Goal: Transaction & Acquisition: Obtain resource

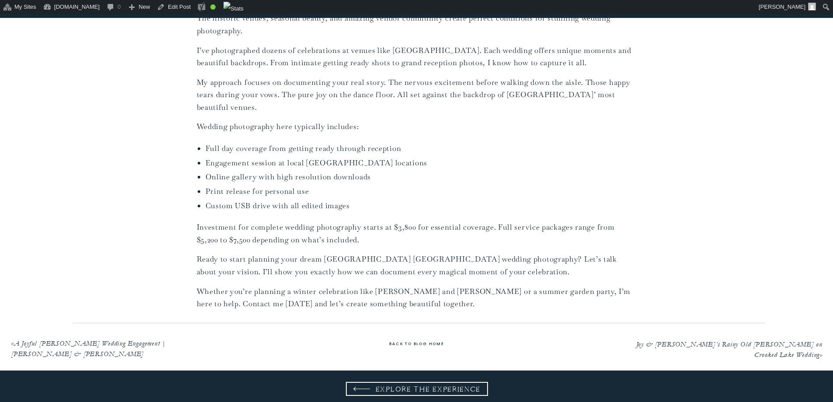
scroll to position [2404, 0]
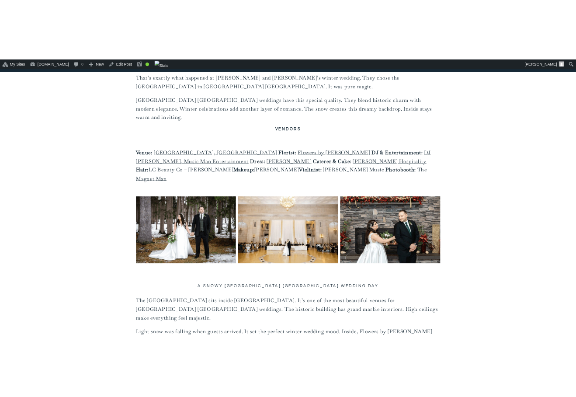
scroll to position [656, 0]
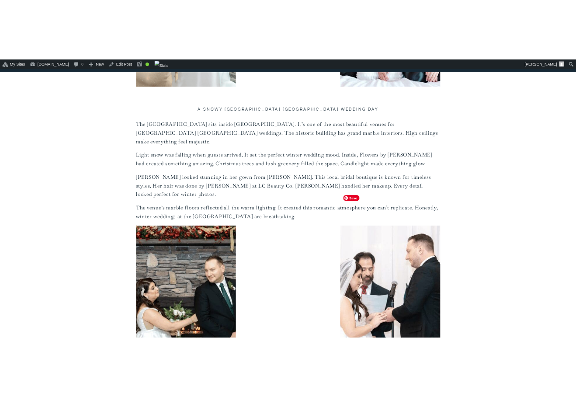
scroll to position [1005, 0]
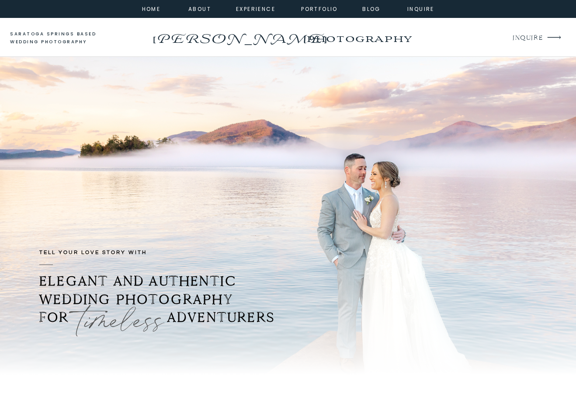
click at [245, 36] on p "[PERSON_NAME]" at bounding box center [239, 35] width 178 height 14
click at [157, 9] on nav "home" at bounding box center [151, 8] width 24 height 8
click at [152, 10] on nav "home" at bounding box center [151, 8] width 24 height 8
click at [226, 36] on p "[PERSON_NAME]" at bounding box center [239, 35] width 178 height 14
click at [522, 37] on p "INQUIRE" at bounding box center [527, 38] width 29 height 12
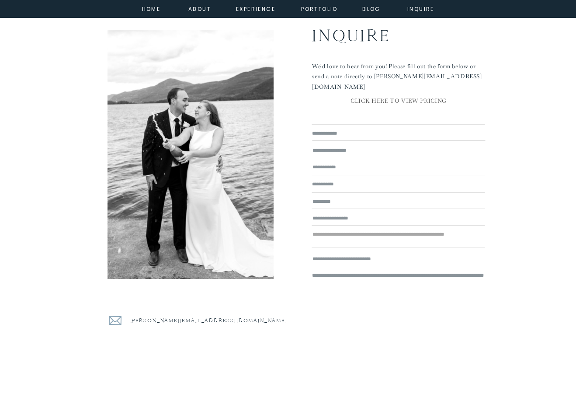
scroll to position [131, 0]
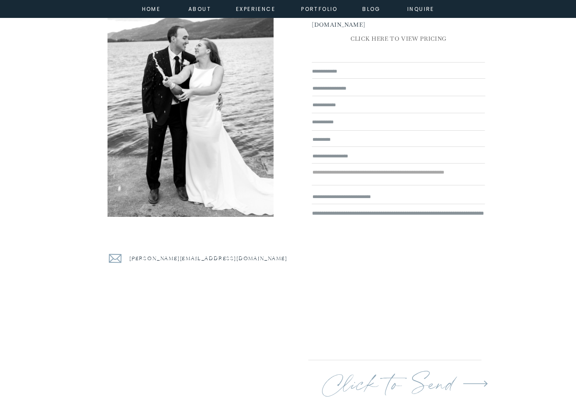
click at [193, 258] on p "[PERSON_NAME][EMAIL_ADDRESS][DOMAIN_NAME]" at bounding box center [210, 259] width 162 height 11
click at [145, 8] on nav "home" at bounding box center [151, 8] width 24 height 8
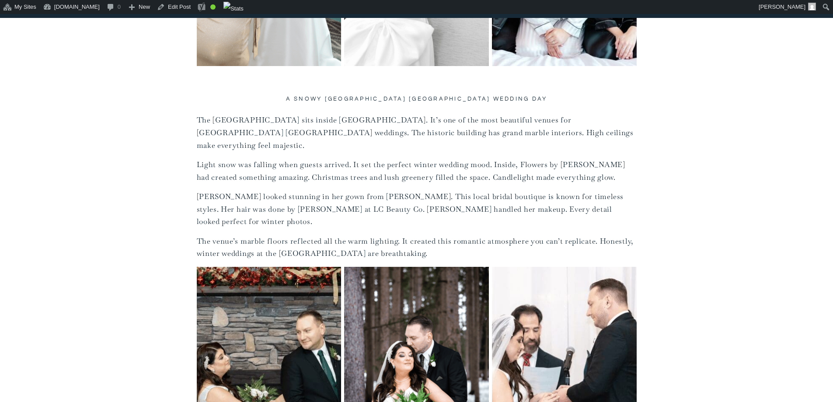
scroll to position [1005, 0]
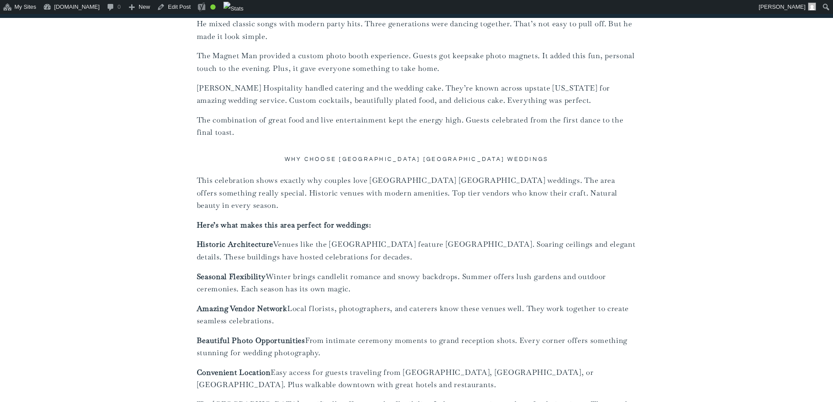
scroll to position [2098, 0]
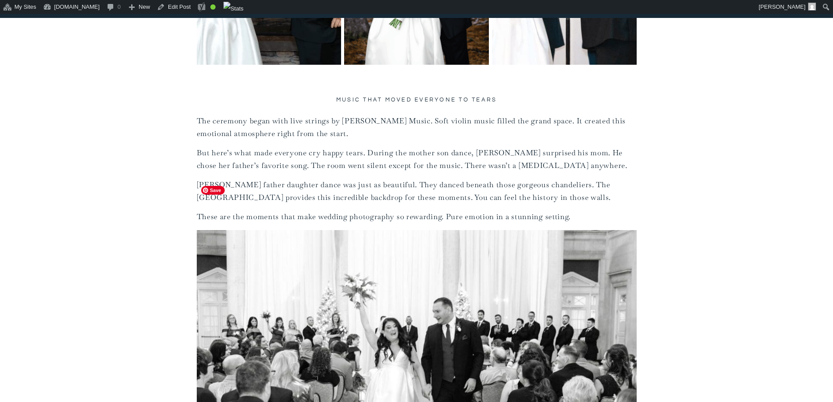
scroll to position [1399, 0]
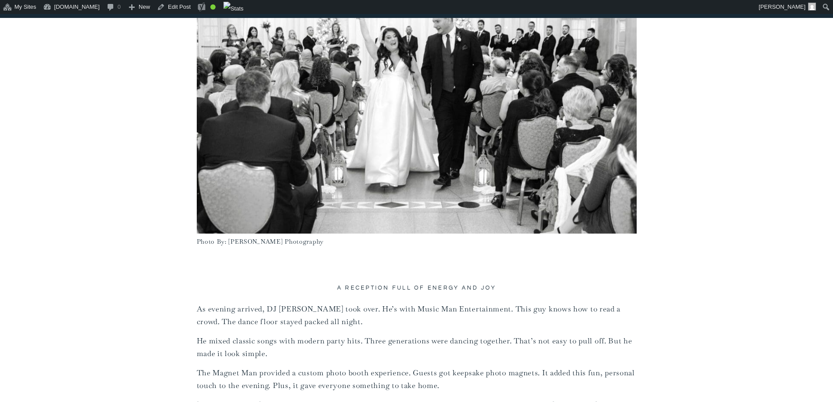
scroll to position [1617, 0]
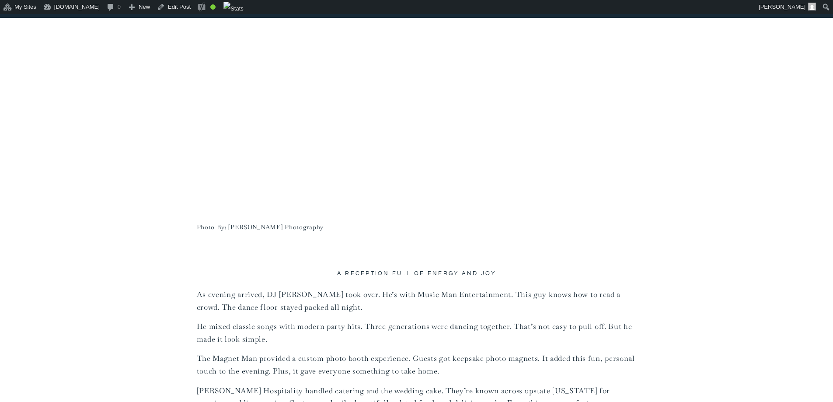
scroll to position [1792, 0]
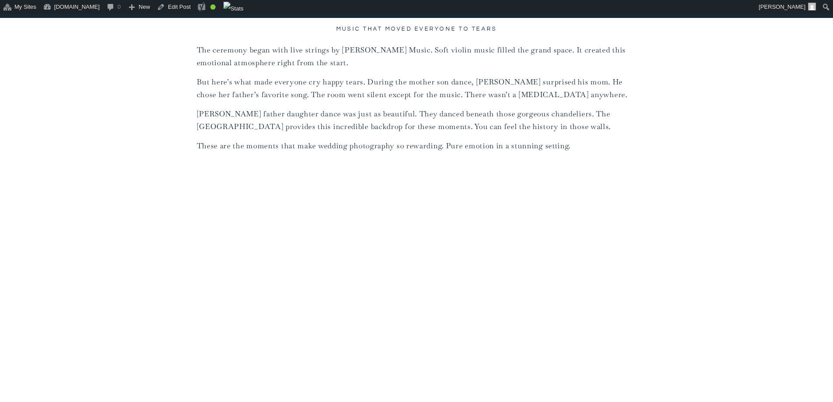
scroll to position [1530, 0]
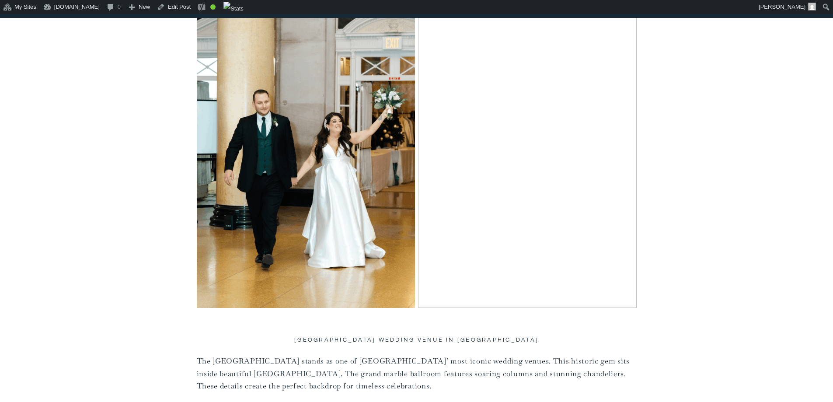
scroll to position [2011, 0]
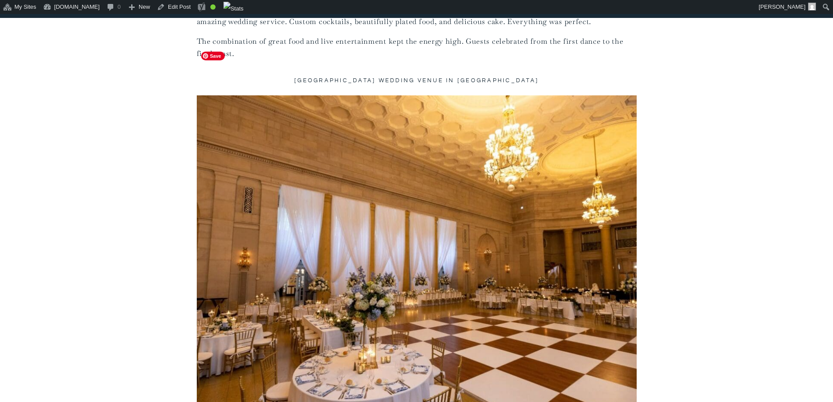
scroll to position [2142, 0]
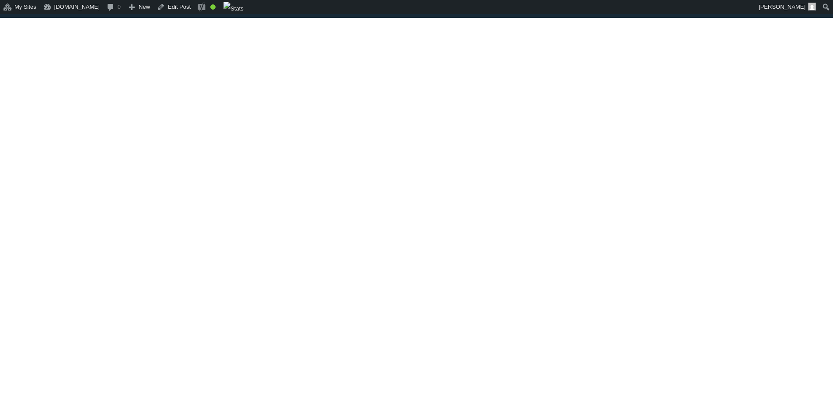
scroll to position [2929, 0]
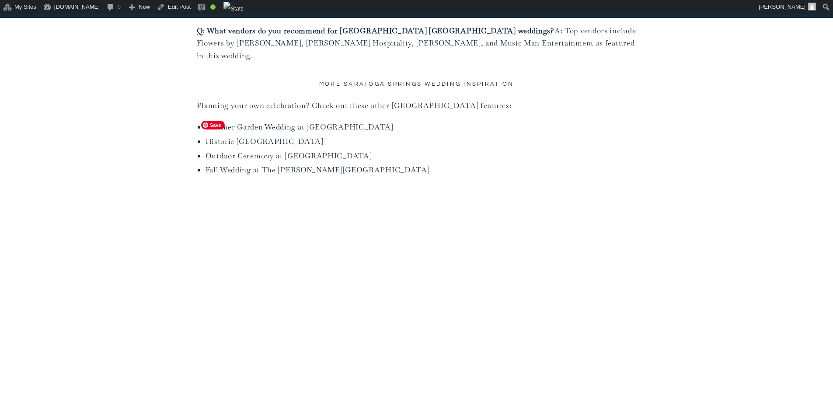
scroll to position [3803, 0]
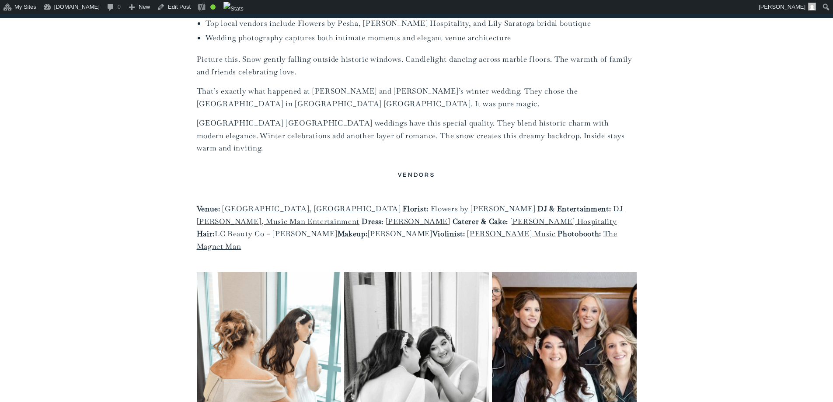
scroll to position [612, 0]
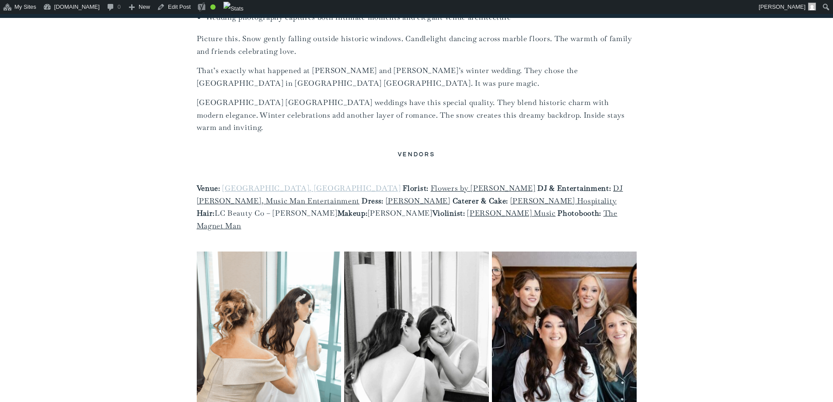
click at [276, 183] on link "Hall of Springs, Saratoga" at bounding box center [311, 188] width 178 height 10
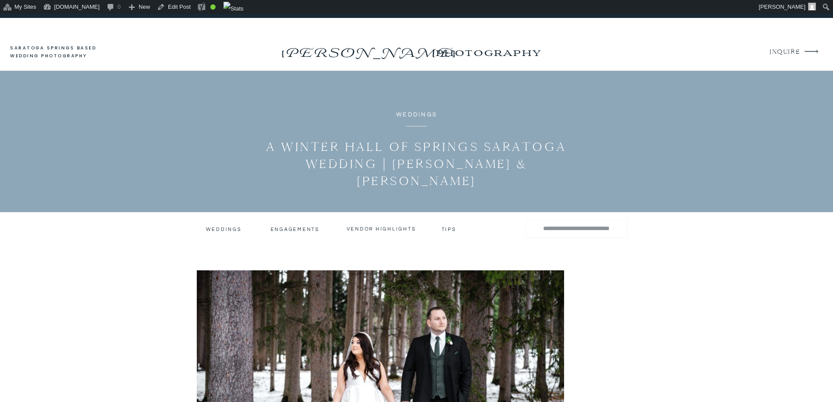
scroll to position [612, 0]
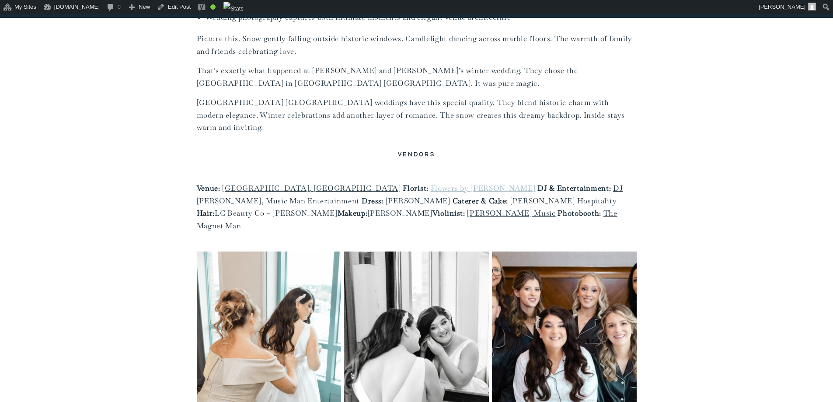
click at [431, 183] on link "Flowers by [PERSON_NAME]" at bounding box center [483, 188] width 105 height 10
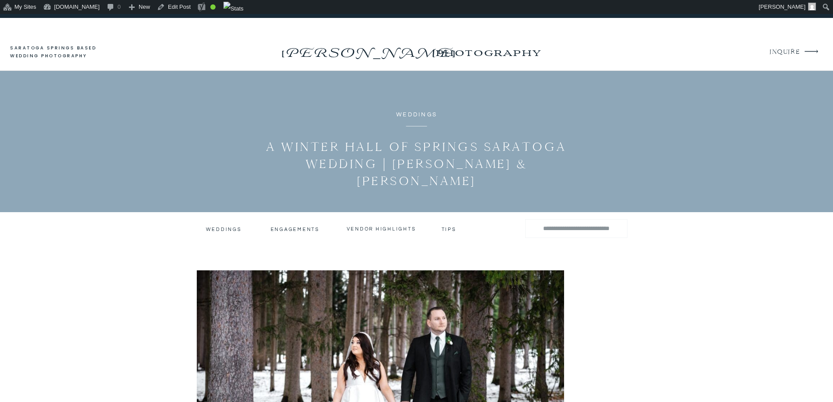
scroll to position [612, 0]
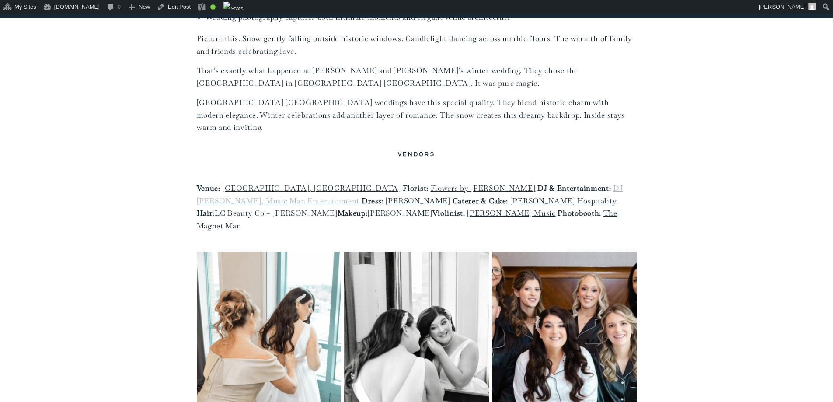
click at [497, 183] on link "DJ [PERSON_NAME], Music Man Entertainment" at bounding box center [410, 194] width 426 height 22
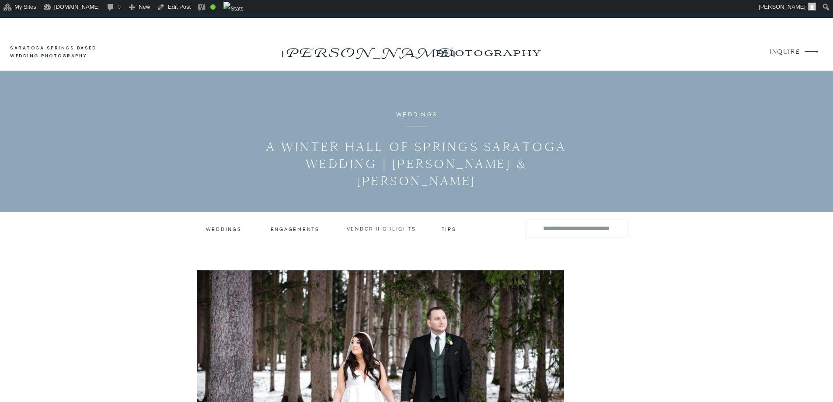
scroll to position [612, 0]
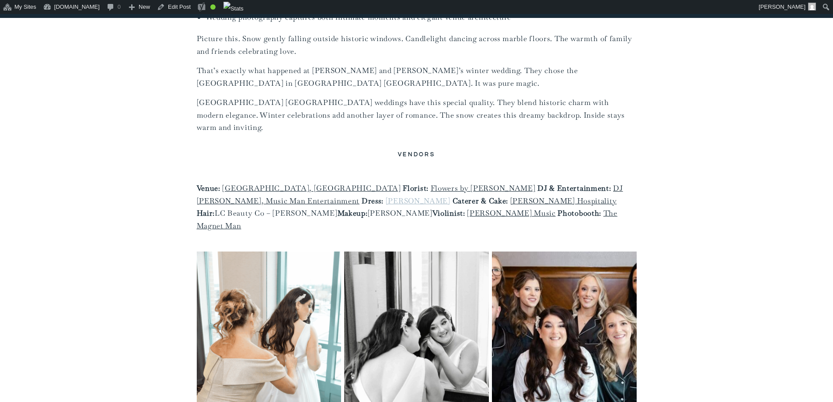
click at [386, 196] on link "[PERSON_NAME]" at bounding box center [418, 201] width 65 height 10
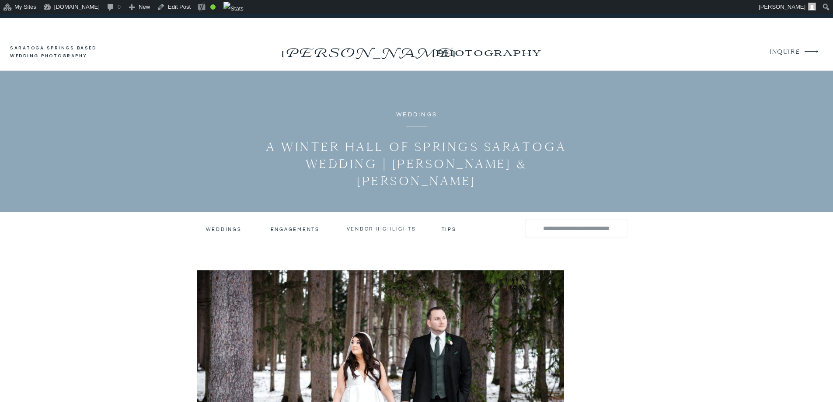
scroll to position [612, 0]
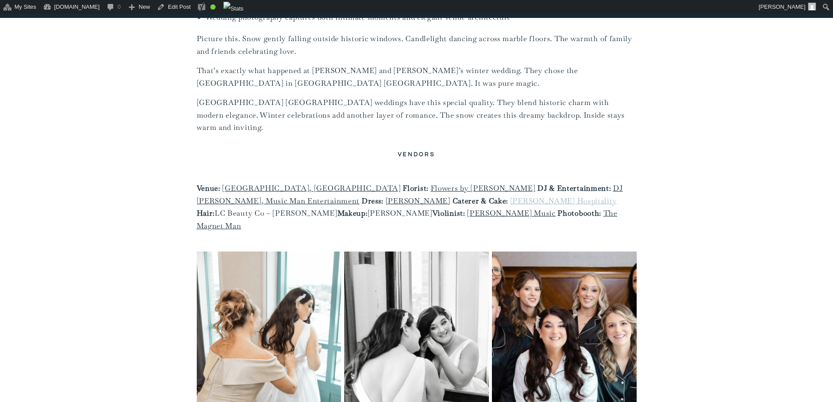
click at [510, 196] on link "[PERSON_NAME] Hospitality" at bounding box center [563, 201] width 107 height 10
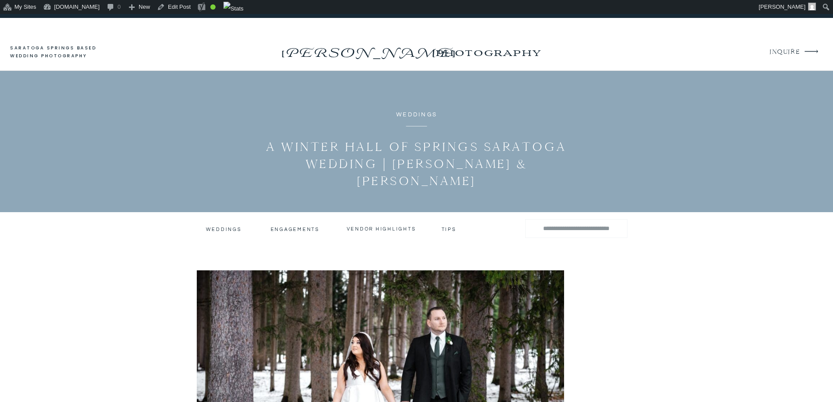
scroll to position [612, 0]
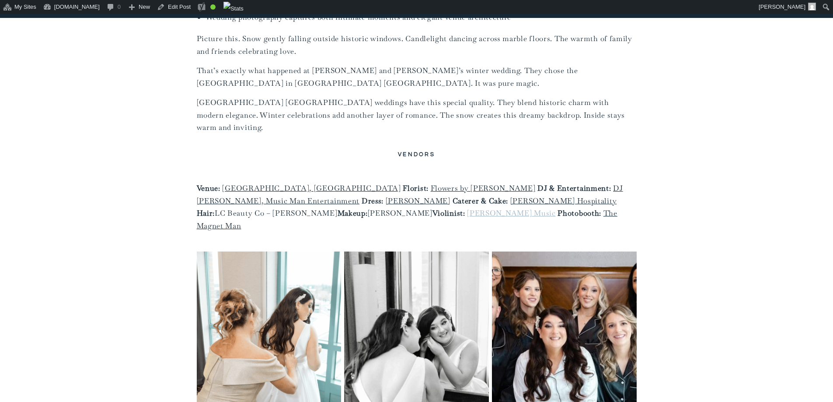
click at [467, 208] on link "[PERSON_NAME] Music" at bounding box center [511, 213] width 88 height 10
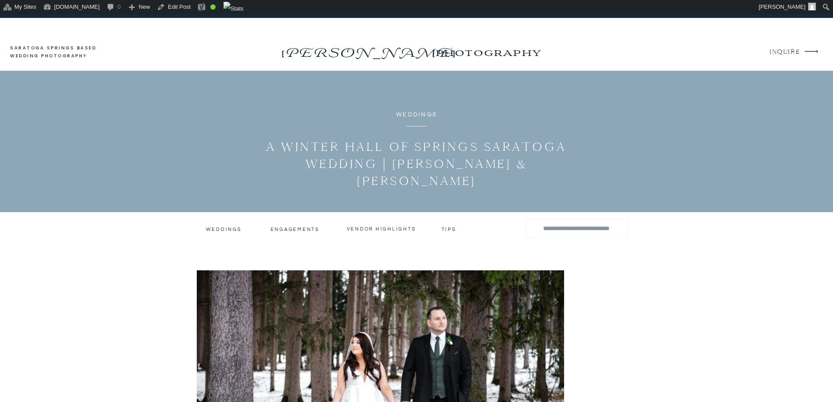
scroll to position [612, 0]
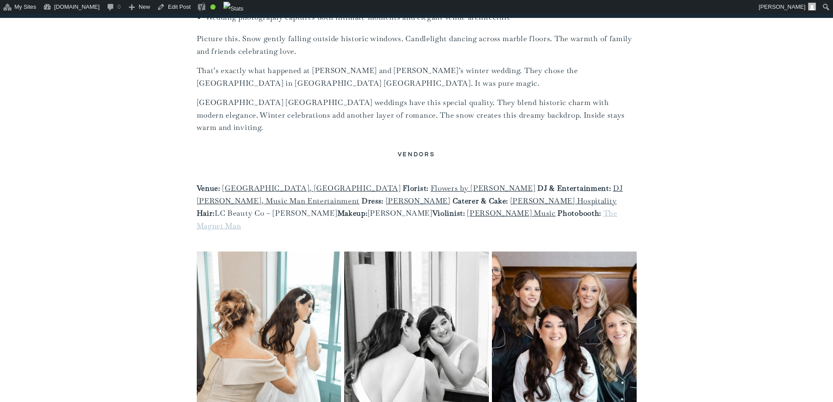
click at [348, 208] on link "The Magnet Man" at bounding box center [407, 219] width 420 height 22
click at [343, 208] on link "The Magnet Man" at bounding box center [407, 219] width 420 height 22
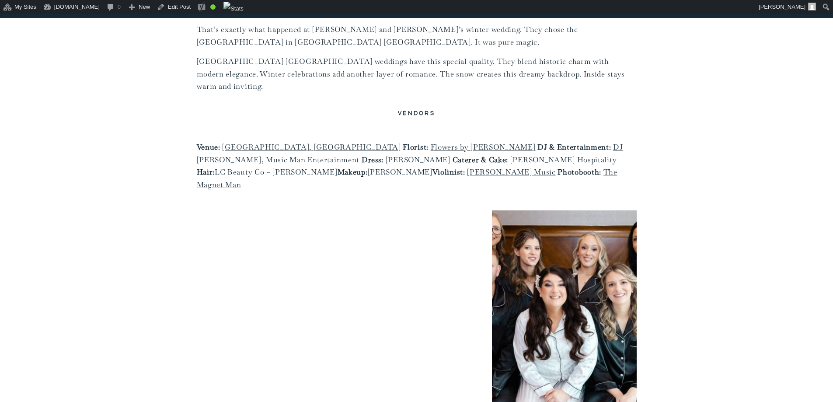
scroll to position [568, 0]
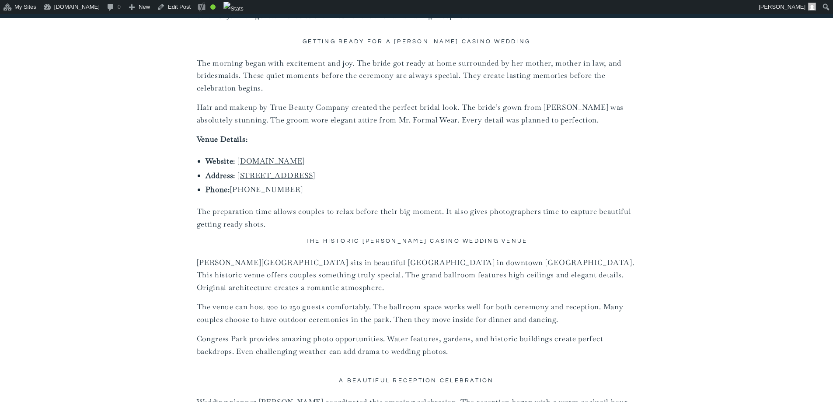
scroll to position [866, 0]
